Goal: Task Accomplishment & Management: Complete application form

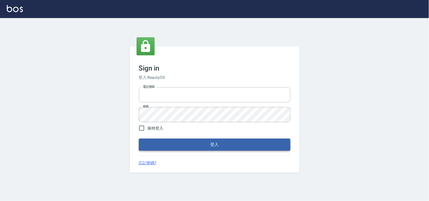
type input "28362778"
click at [194, 146] on button "登入" at bounding box center [214, 145] width 151 height 12
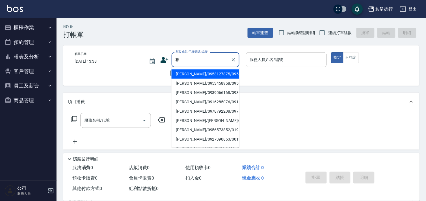
click at [175, 75] on li "[PERSON_NAME]/0953127875/0953127875" at bounding box center [205, 73] width 68 height 9
type input "[PERSON_NAME]/0953127875/0953127875"
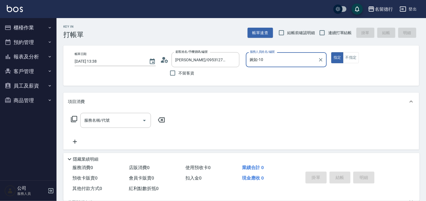
type input "婉如-10"
click at [322, 34] on input "連續打單結帳" at bounding box center [322, 33] width 12 height 12
checkbox input "true"
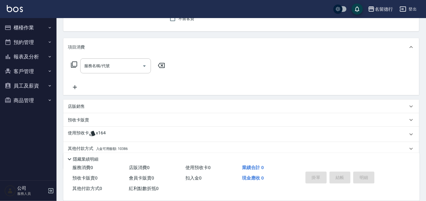
scroll to position [76, 0]
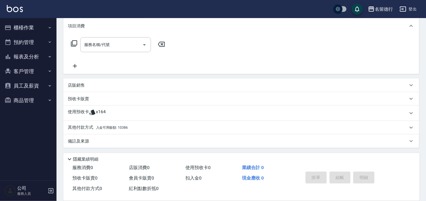
click at [74, 98] on p "預收卡販賣" at bounding box center [78, 99] width 21 height 6
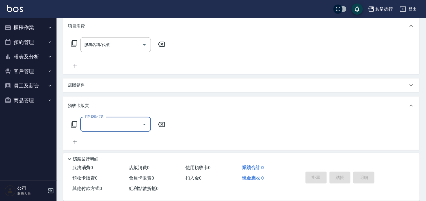
scroll to position [0, 0]
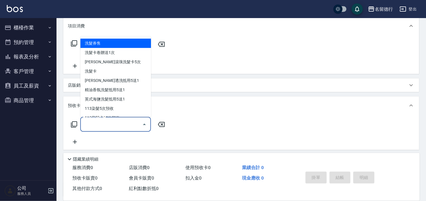
click at [83, 124] on input "卡券名稱/代號" at bounding box center [111, 124] width 57 height 10
click at [91, 46] on span "洗髮券售" at bounding box center [115, 43] width 71 height 9
type input "洗髮券售(991)"
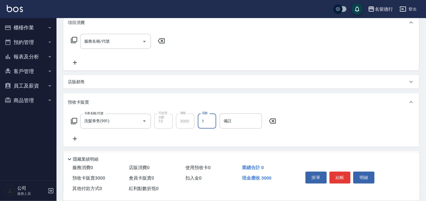
scroll to position [31, 0]
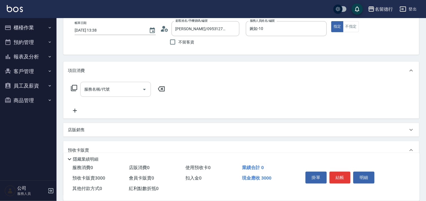
click at [86, 89] on div "服務名稱/代號 服務名稱/代號" at bounding box center [115, 89] width 71 height 15
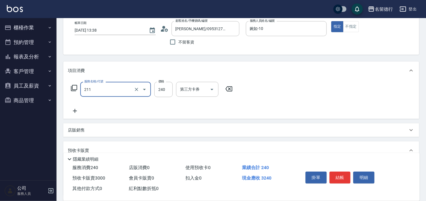
type input "洗髮券(211)"
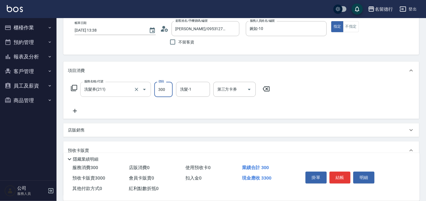
type input "300"
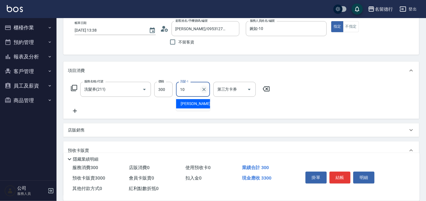
type input "婉如-10"
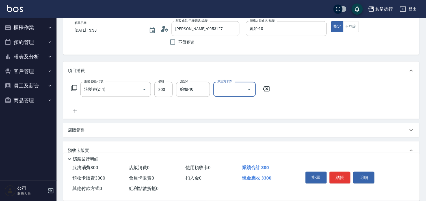
click at [231, 86] on input "第三方卡券" at bounding box center [230, 89] width 29 height 10
click at [225, 116] on span "舊有卡券" at bounding box center [234, 112] width 42 height 9
type input "舊有卡券"
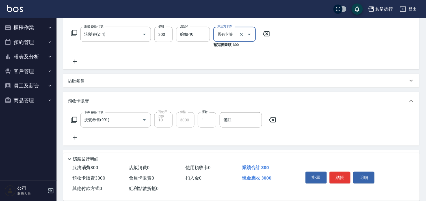
scroll to position [131, 0]
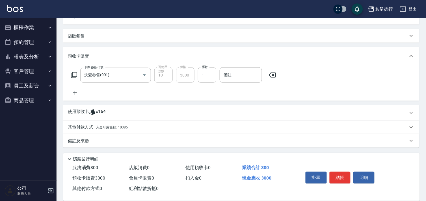
click at [78, 126] on p "其他付款方式 入金可用餘額: 10386" at bounding box center [98, 127] width 60 height 6
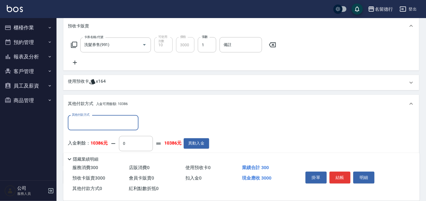
scroll to position [197, 0]
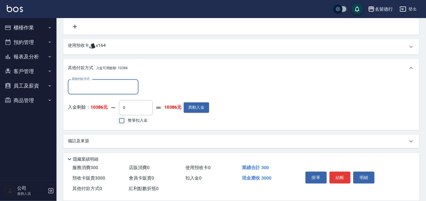
click at [123, 120] on input "整筆扣入金" at bounding box center [122, 121] width 12 height 12
checkbox input "true"
type input "3000"
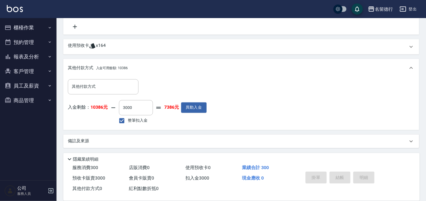
type input "[DATE] 13:51"
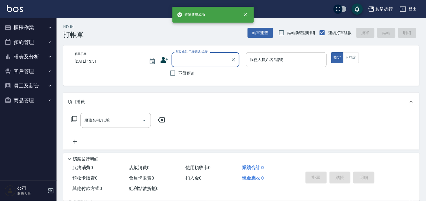
scroll to position [0, 0]
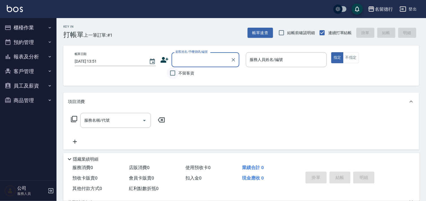
click at [170, 73] on input "不留客資" at bounding box center [173, 73] width 12 height 12
checkbox input "true"
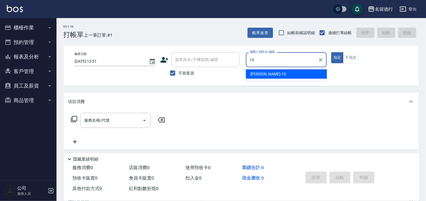
type input "婉如-10"
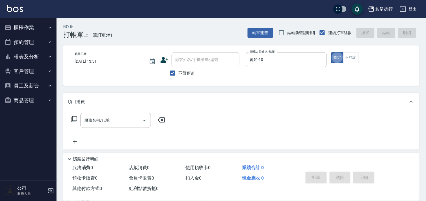
type button "true"
click at [74, 121] on icon at bounding box center [74, 119] width 6 height 6
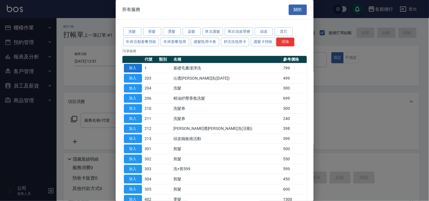
click at [128, 66] on button "加入" at bounding box center [133, 68] width 18 height 9
type input "基礎毛囊潔淨洗(1)"
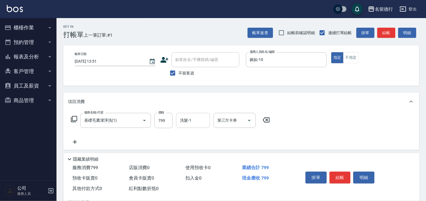
click at [187, 123] on div "洗髮-1 洗髮-1" at bounding box center [193, 120] width 34 height 15
type input "婉如-10"
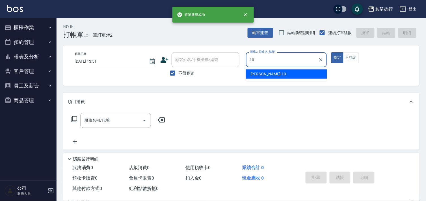
type input "婉如-10"
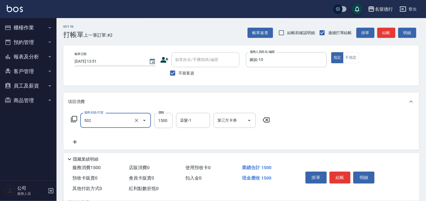
type input "染髮(502)"
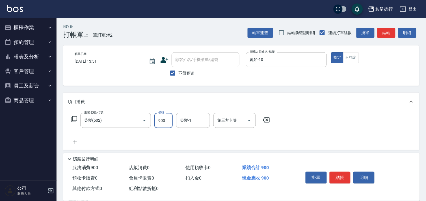
type input "900"
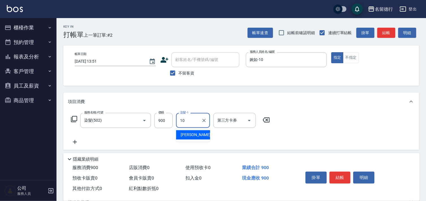
type input "婉如-10"
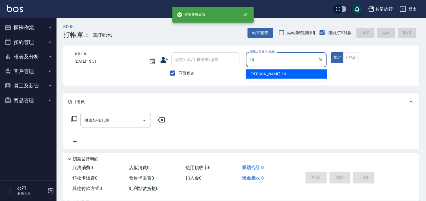
type input "婉如-10"
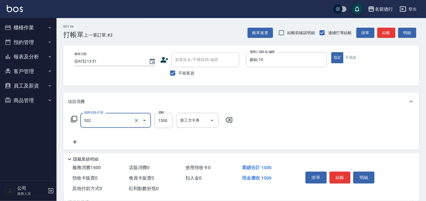
type input "染髮(502)"
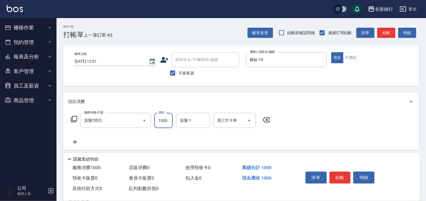
type input "1000"
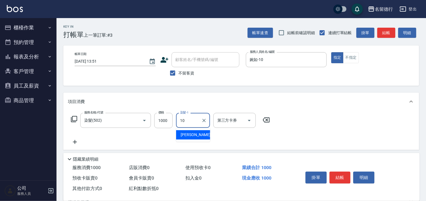
type input "婉如-10"
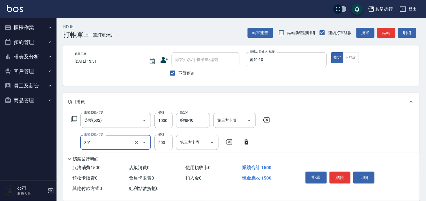
type input "剪髮(301)"
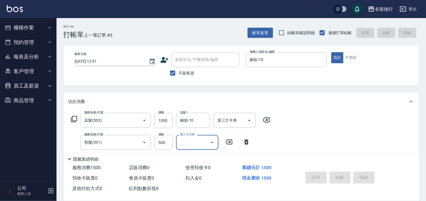
type input "[DATE] 13:52"
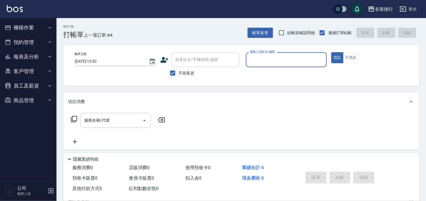
click at [173, 72] on input "不留客資" at bounding box center [173, 73] width 12 height 12
checkbox input "false"
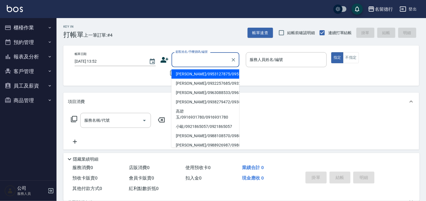
click at [181, 58] on div "顧客姓名/手機號碼/編號 顧客姓名/手機號碼/編號" at bounding box center [205, 59] width 68 height 15
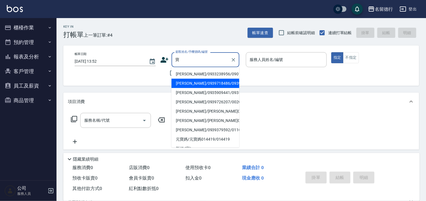
click at [186, 88] on li "[PERSON_NAME]/0939718486/0939718486" at bounding box center [205, 83] width 68 height 9
type input "[PERSON_NAME]/0939718486/0939718486"
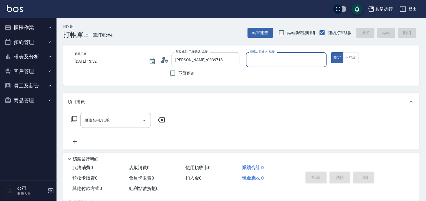
type input "婉如-10"
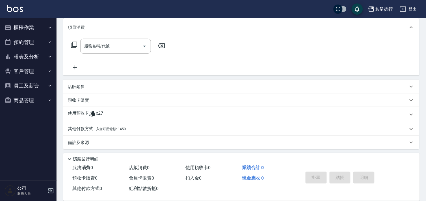
scroll to position [76, 0]
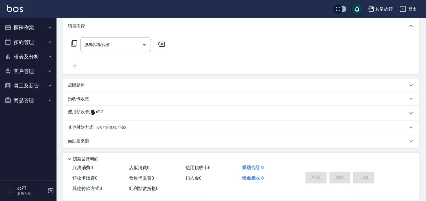
click at [90, 112] on icon at bounding box center [92, 112] width 7 height 7
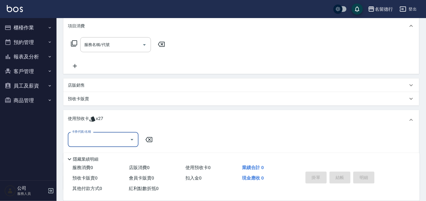
scroll to position [0, 0]
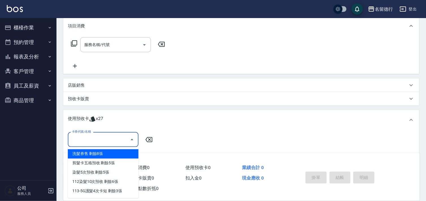
click at [101, 142] on input "卡券代號/名稱" at bounding box center [98, 140] width 57 height 10
click at [106, 155] on div "洗髮券售 剩餘8張" at bounding box center [103, 153] width 71 height 9
type input "洗髮券售"
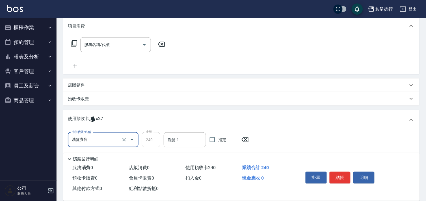
scroll to position [125, 0]
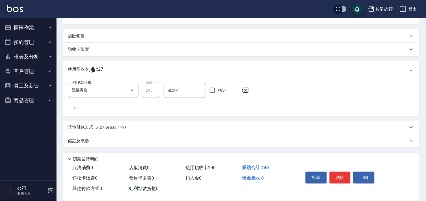
click at [77, 109] on icon at bounding box center [75, 108] width 14 height 7
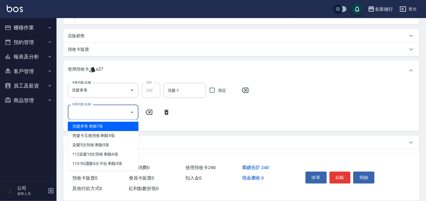
click at [78, 110] on input "卡券代號/名稱" at bounding box center [98, 112] width 57 height 10
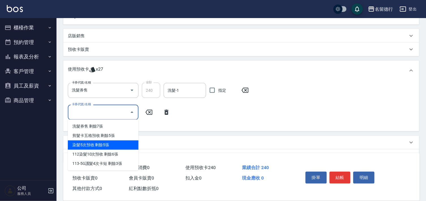
click at [100, 146] on div "染髮5次預收 剩餘5張" at bounding box center [103, 145] width 71 height 9
type input "染髮5次預收"
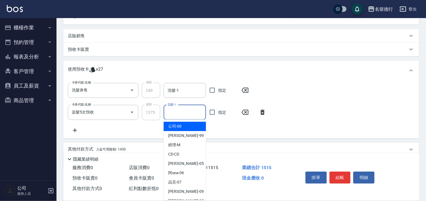
click at [188, 114] on input "染髮-1" at bounding box center [184, 113] width 37 height 10
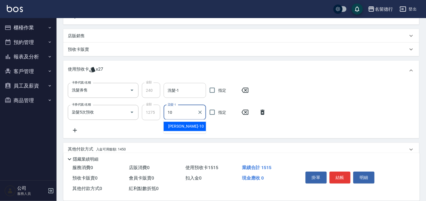
type input "婉如-10"
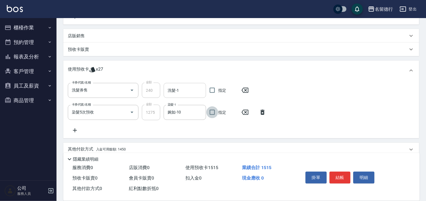
click at [171, 86] on div "洗髮-1 洗髮-1" at bounding box center [185, 90] width 42 height 15
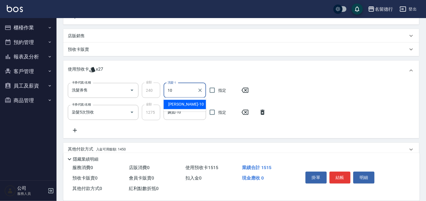
type input "婉如-10"
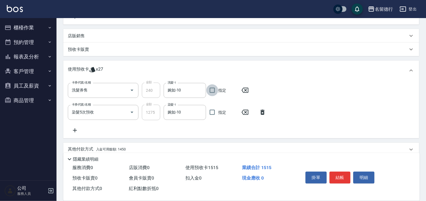
click at [212, 89] on input "指定" at bounding box center [212, 90] width 12 height 12
checkbox input "true"
click at [211, 112] on input "指定" at bounding box center [212, 112] width 12 height 12
checkbox input "true"
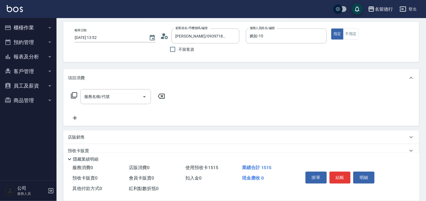
scroll to position [0, 0]
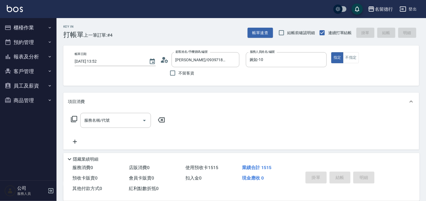
type input "[DATE] 13:53"
